Goal: Check status: Check status

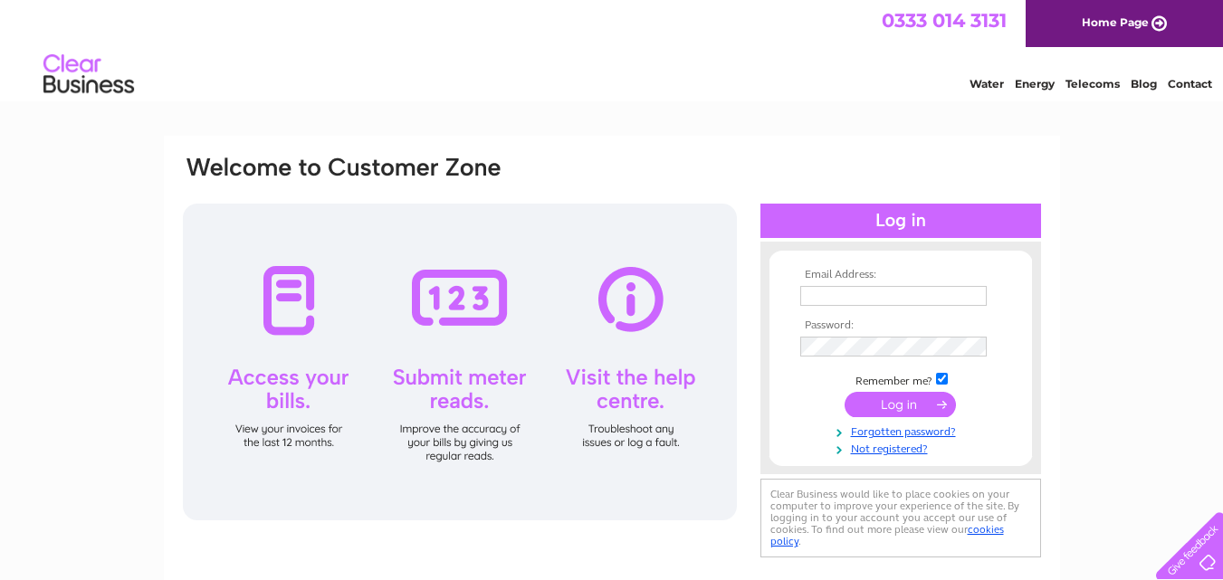
click at [858, 294] on input "text" at bounding box center [894, 296] width 187 height 20
type input "helen-1967@hotmail.co.uk"
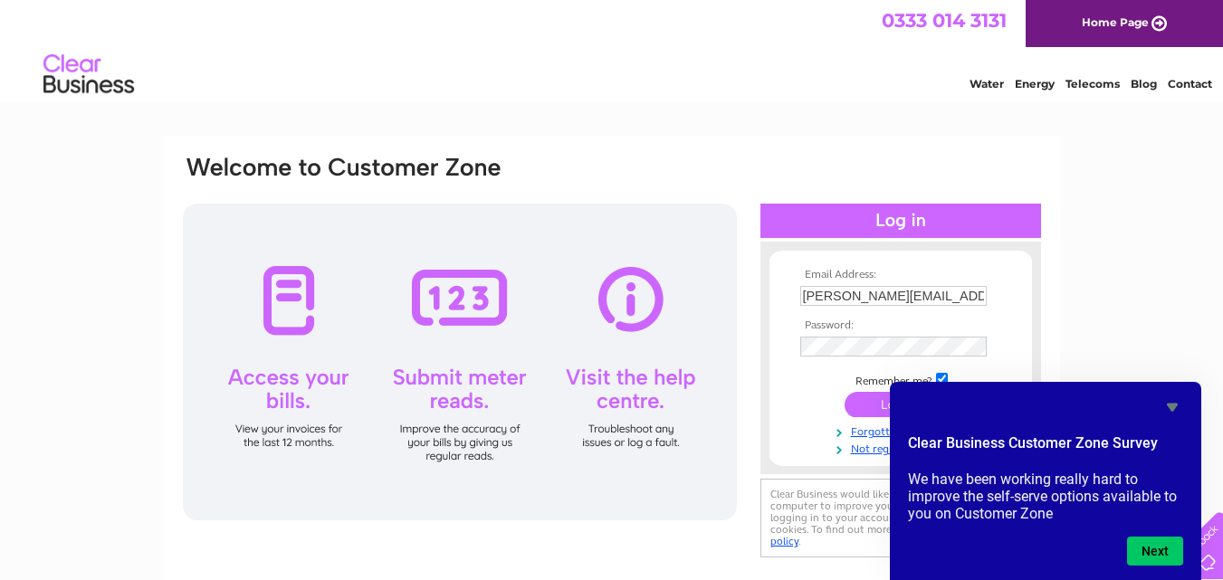
click at [1171, 408] on icon "Hide survey" at bounding box center [1172, 408] width 11 height 8
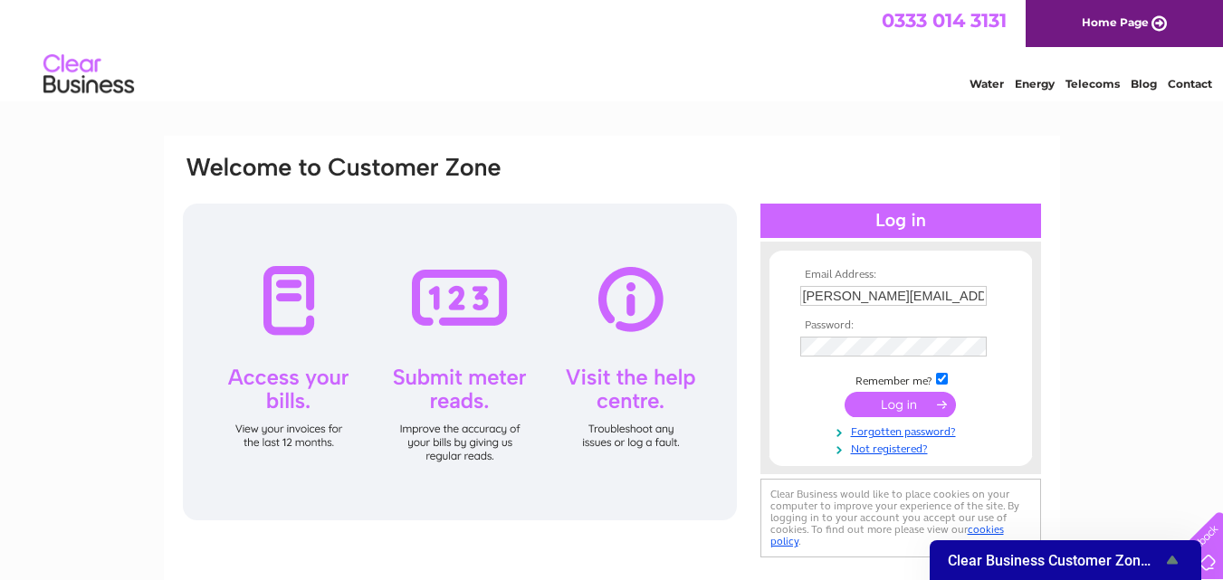
click at [884, 406] on input "submit" at bounding box center [900, 404] width 111 height 25
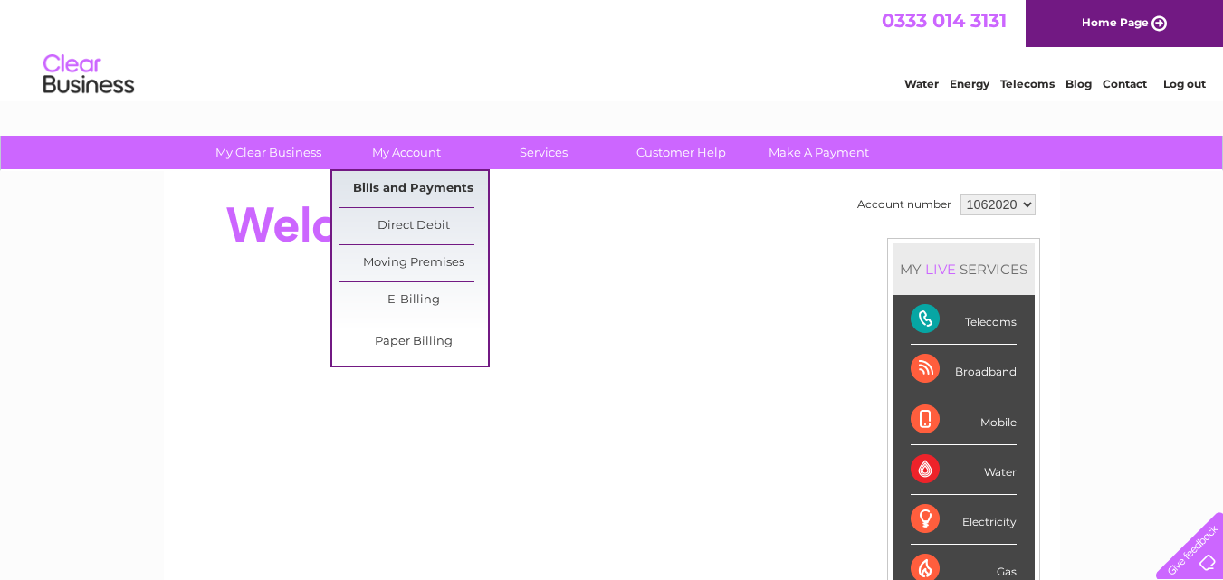
click at [413, 187] on link "Bills and Payments" at bounding box center [413, 189] width 149 height 36
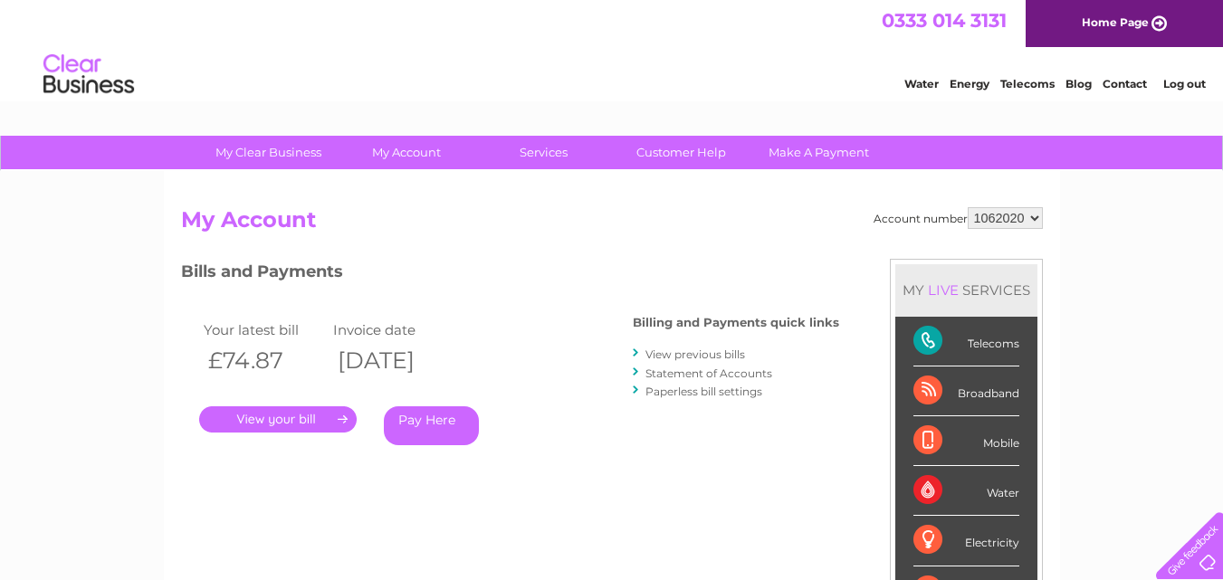
click at [717, 377] on link "Statement of Accounts" at bounding box center [709, 374] width 127 height 14
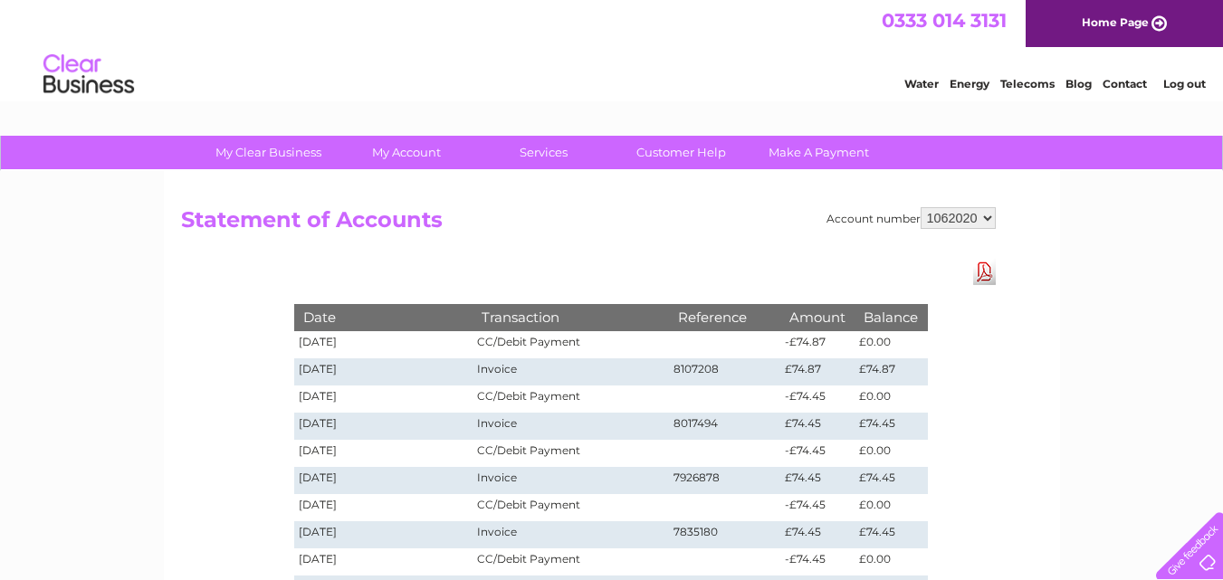
click at [1179, 83] on link "Log out" at bounding box center [1185, 84] width 43 height 14
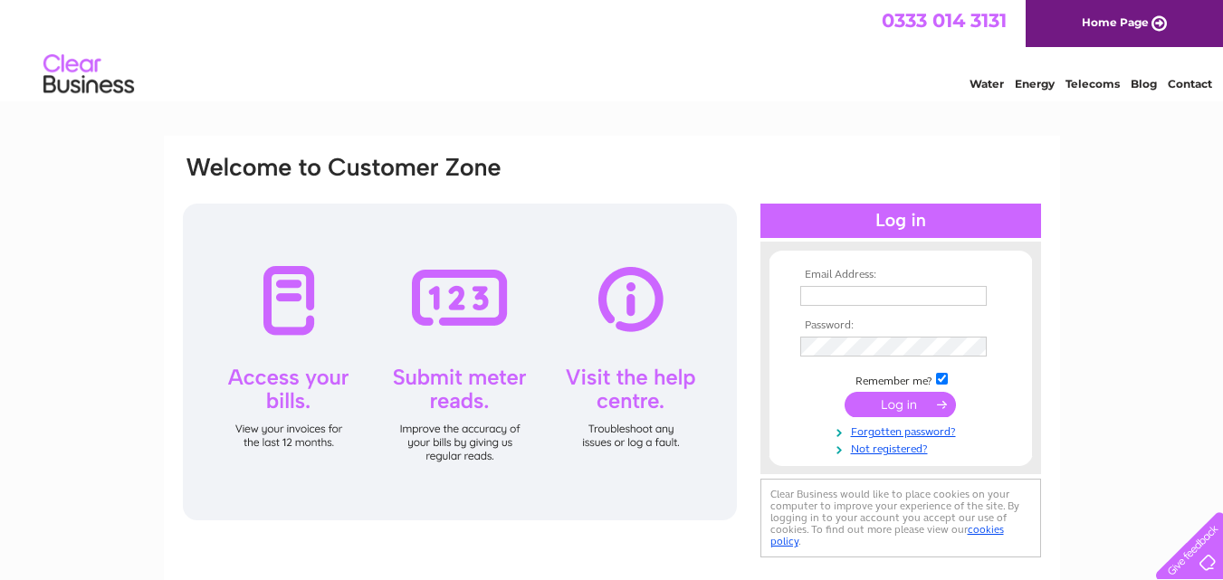
click at [945, 288] on input "text" at bounding box center [894, 296] width 187 height 20
type input "bellshillautos@live.co.uk"
click at [913, 410] on input "submit" at bounding box center [900, 406] width 111 height 25
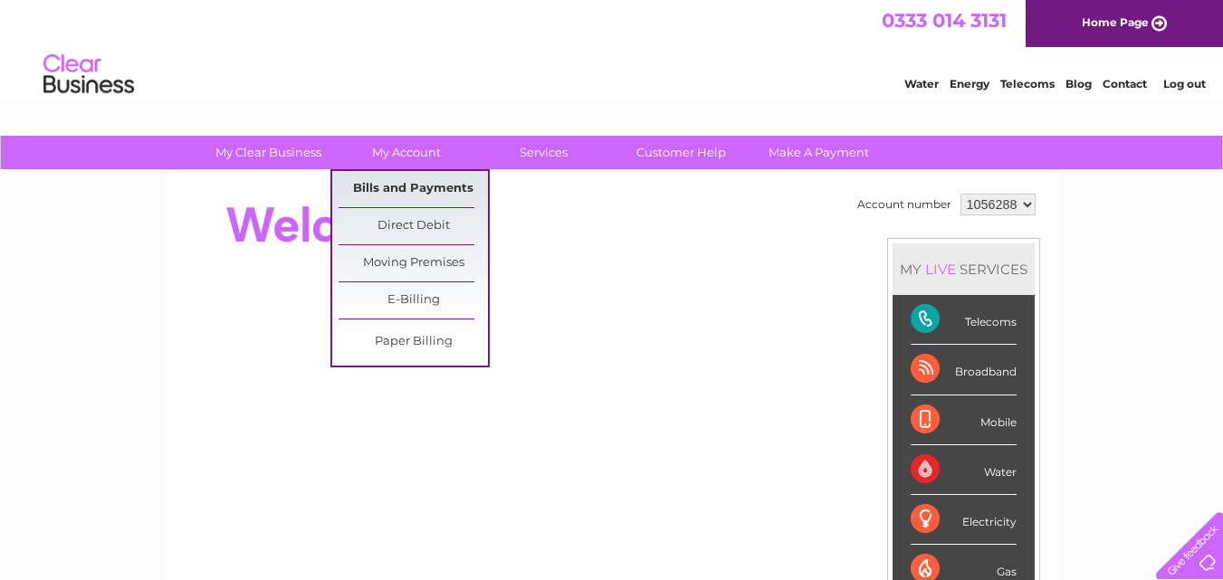
click at [394, 189] on link "Bills and Payments" at bounding box center [413, 189] width 149 height 36
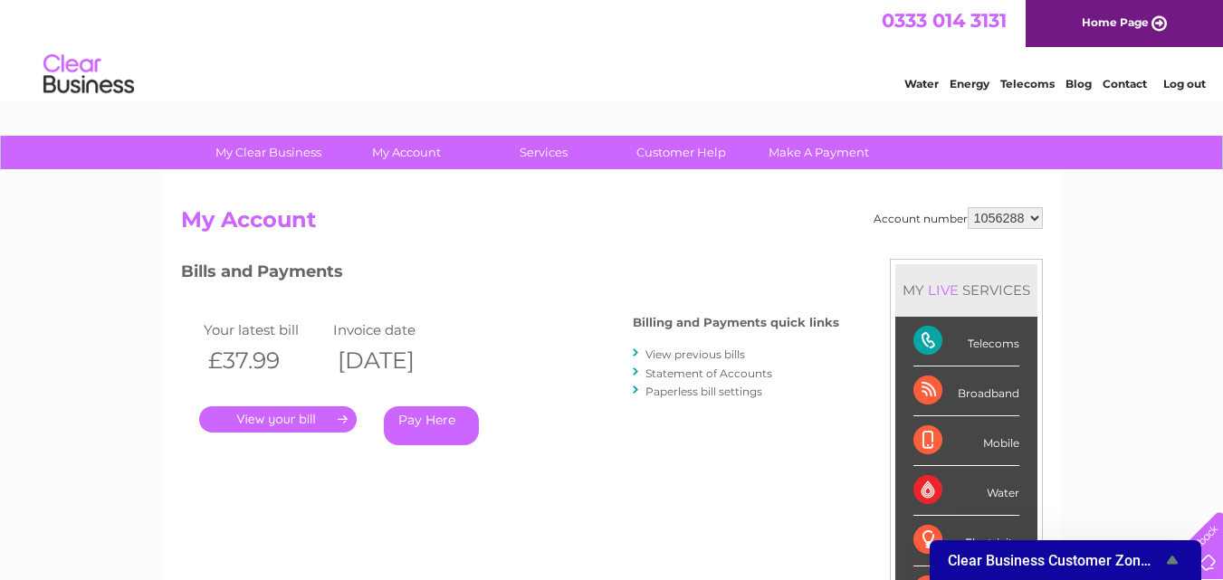
click at [678, 372] on link "Statement of Accounts" at bounding box center [709, 374] width 127 height 14
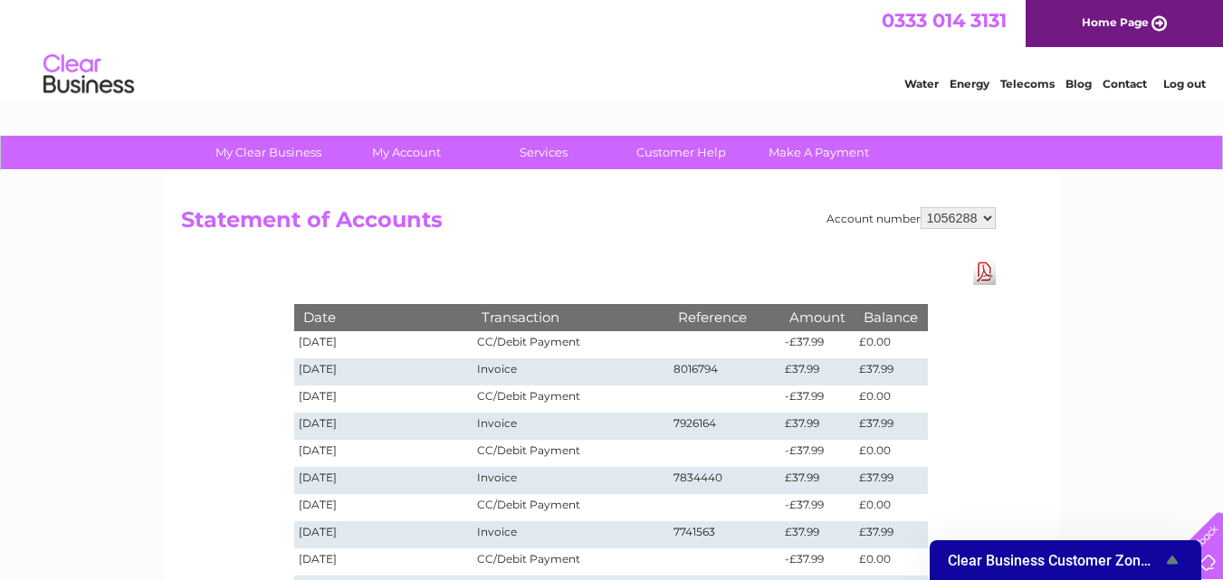
click at [1192, 82] on link "Log out" at bounding box center [1185, 84] width 43 height 14
